Goal: Information Seeking & Learning: Learn about a topic

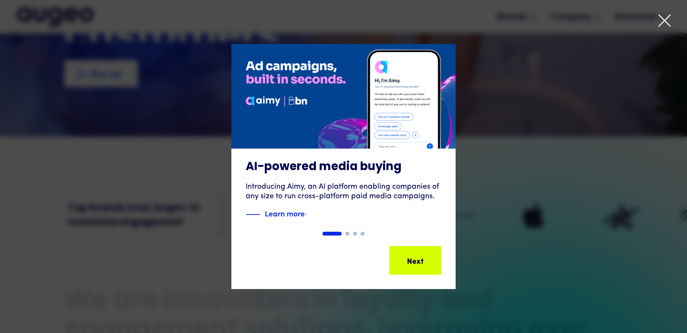
scroll to position [185, 0]
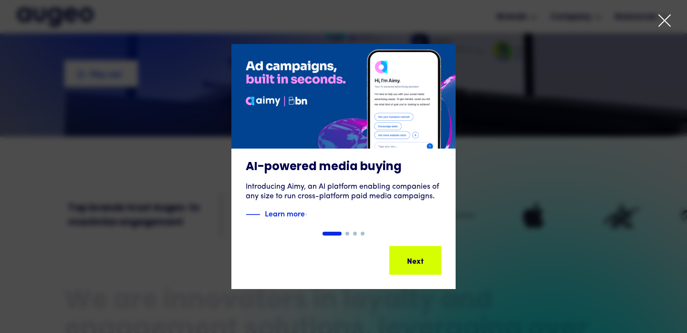
click at [665, 23] on icon at bounding box center [665, 20] width 14 height 14
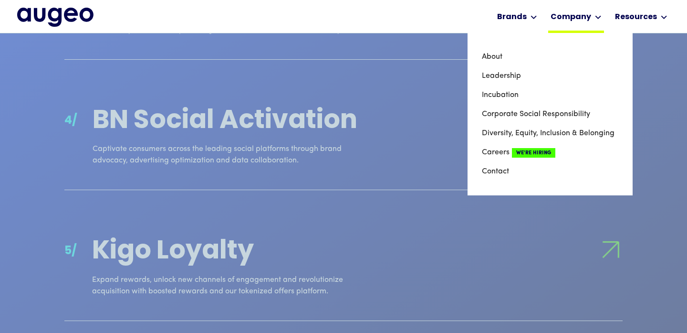
scroll to position [1232, 0]
click at [514, 73] on link "Leadership" at bounding box center [550, 75] width 137 height 19
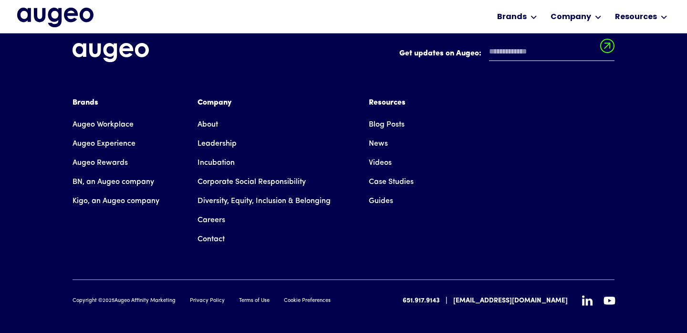
scroll to position [1451, 0]
click at [209, 115] on link "About" at bounding box center [208, 124] width 21 height 19
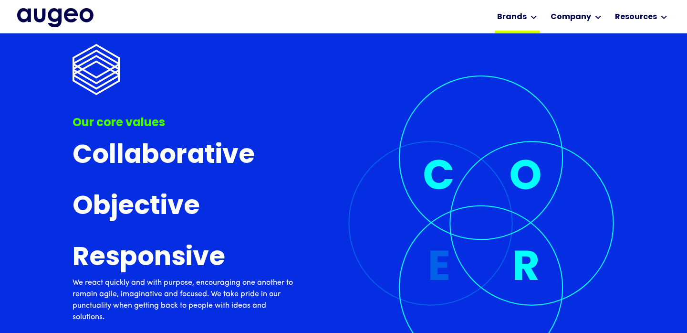
scroll to position [2744, 0]
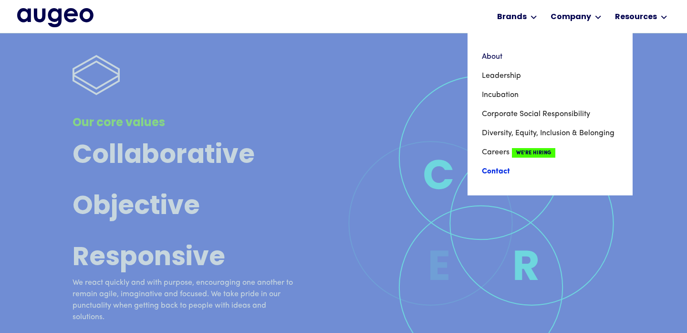
click at [495, 172] on link "Contact" at bounding box center [550, 171] width 137 height 19
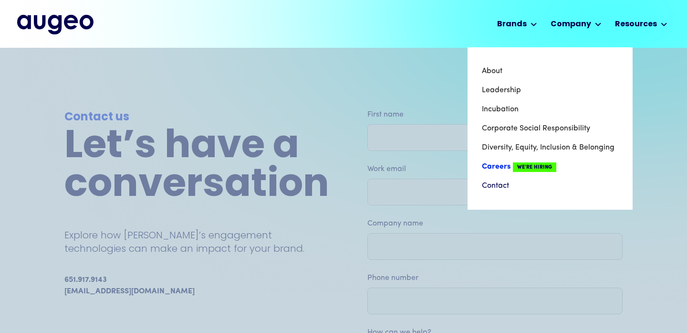
click at [539, 168] on span "We're Hiring" at bounding box center [534, 167] width 43 height 10
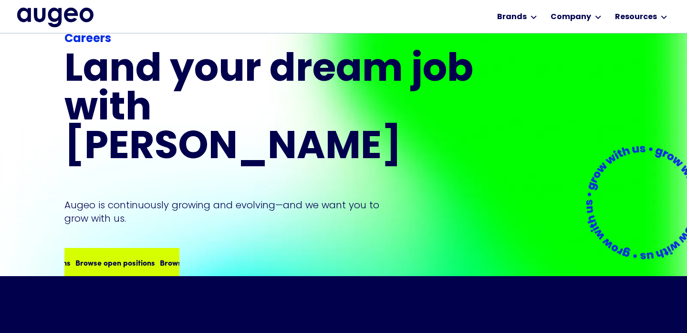
scroll to position [95, 0]
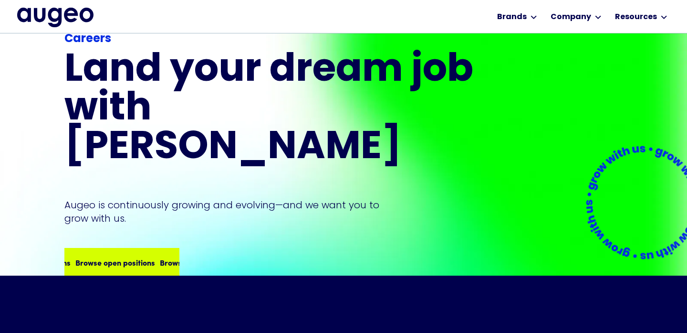
click at [122, 249] on div "Browse open positions Browse open positions Browse open positions Browse open p…" at bounding box center [121, 262] width 113 height 27
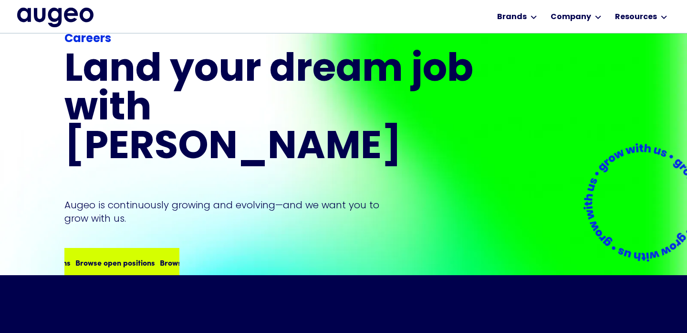
scroll to position [96, 0]
